Goal: Task Accomplishment & Management: Use online tool/utility

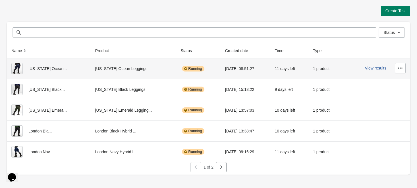
click at [373, 65] on div "View results" at bounding box center [375, 68] width 59 height 10
click at [378, 68] on button "View results" at bounding box center [375, 68] width 21 height 5
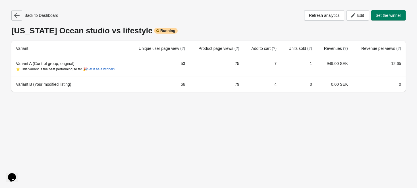
click at [21, 15] on button "button" at bounding box center [16, 15] width 11 height 10
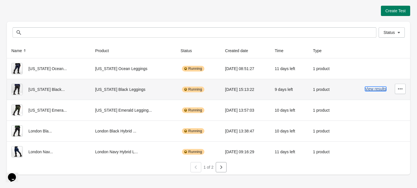
click at [373, 89] on button "View results" at bounding box center [375, 88] width 21 height 5
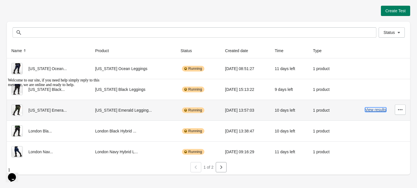
click at [382, 111] on button "View results" at bounding box center [375, 109] width 21 height 5
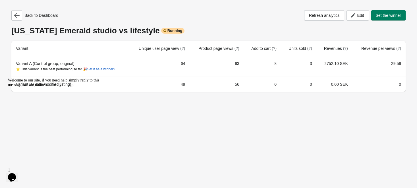
click at [296, 106] on div "Back to Dashboard Refresh analytics Edit Set the winner [US_STATE] Emerald stud…" at bounding box center [208, 94] width 417 height 188
click at [18, 15] on icon "button" at bounding box center [17, 15] width 6 height 5
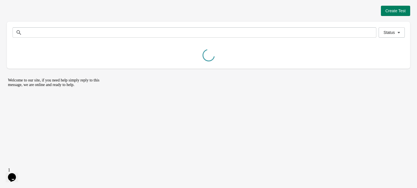
click at [18, 15] on div "Create Test" at bounding box center [208, 11] width 403 height 10
